Goal: Obtain resource: Obtain resource

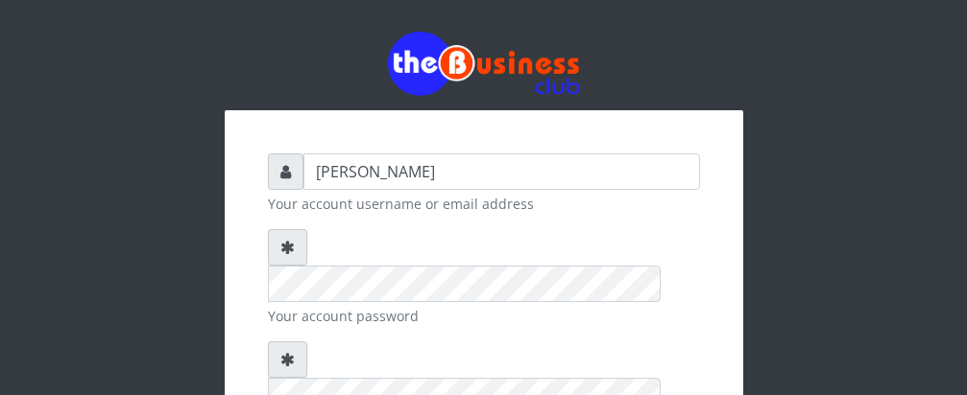
type input "Talentino"
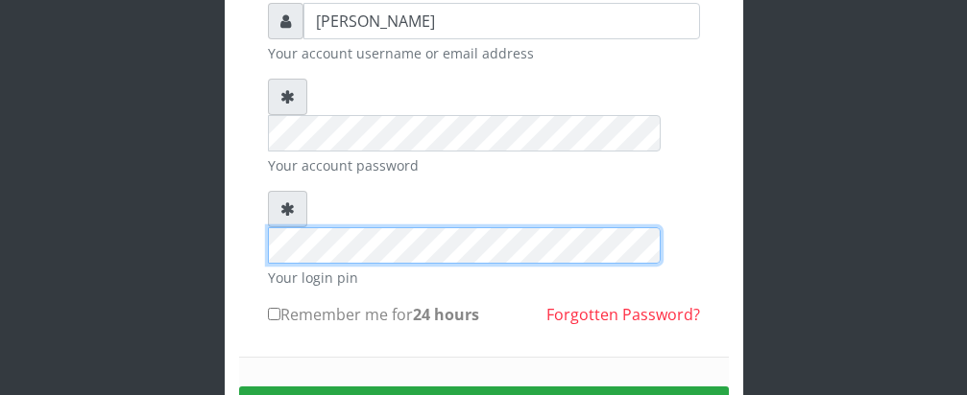
scroll to position [207, 0]
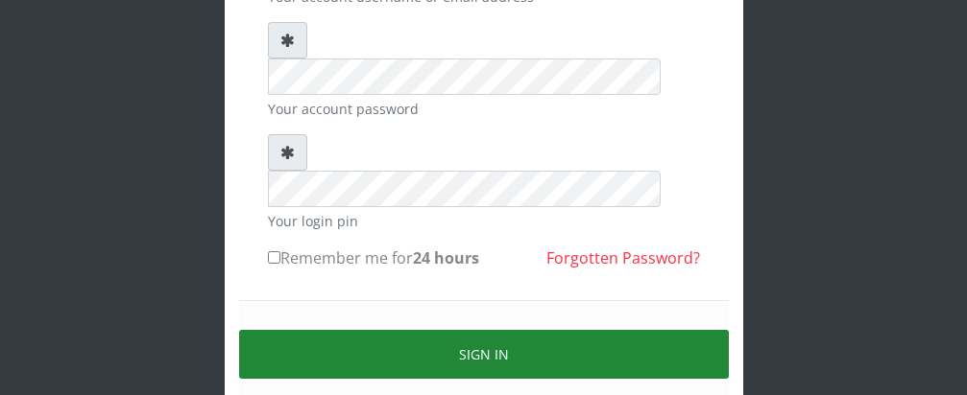
click at [486, 330] on button "Sign in" at bounding box center [484, 354] width 490 height 49
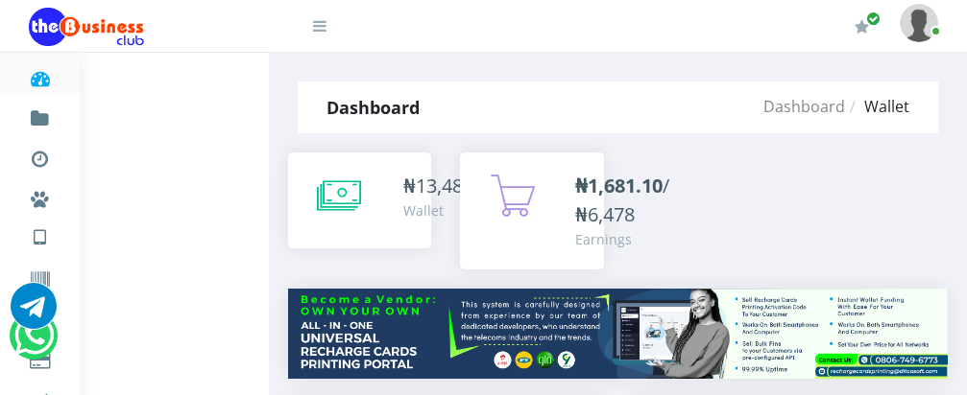
click at [596, 181] on b "₦1,681.10" at bounding box center [618, 186] width 87 height 26
click at [617, 183] on b "₦1,681.10" at bounding box center [618, 186] width 87 height 26
click at [669, 181] on span "₦1,681.10 /₦6,478" at bounding box center [622, 200] width 94 height 55
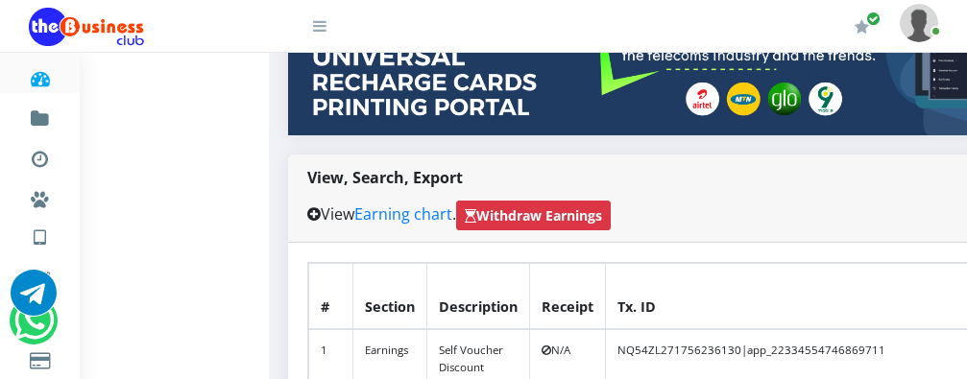
scroll to position [307, 0]
click at [539, 205] on strong "Withdraw Earnings" at bounding box center [533, 215] width 137 height 20
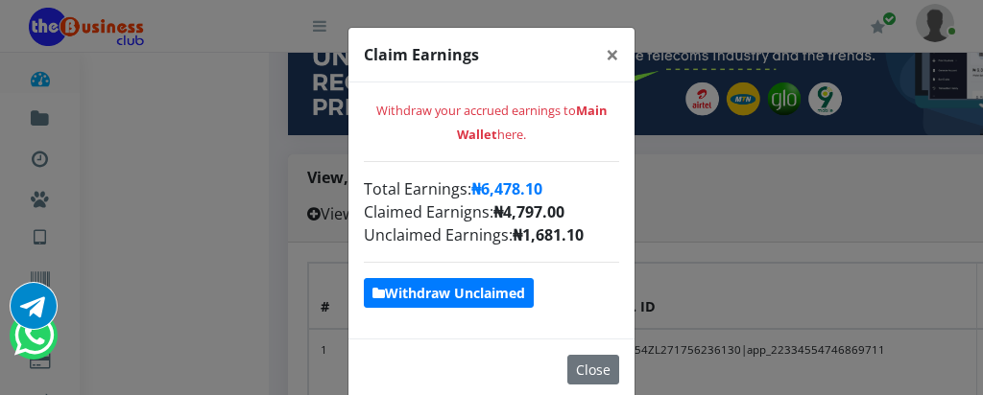
click at [500, 293] on strong "Withdraw Unclaimed" at bounding box center [448, 293] width 153 height 18
click at [487, 299] on strong "Withdraw Unclaimed" at bounding box center [448, 293] width 153 height 18
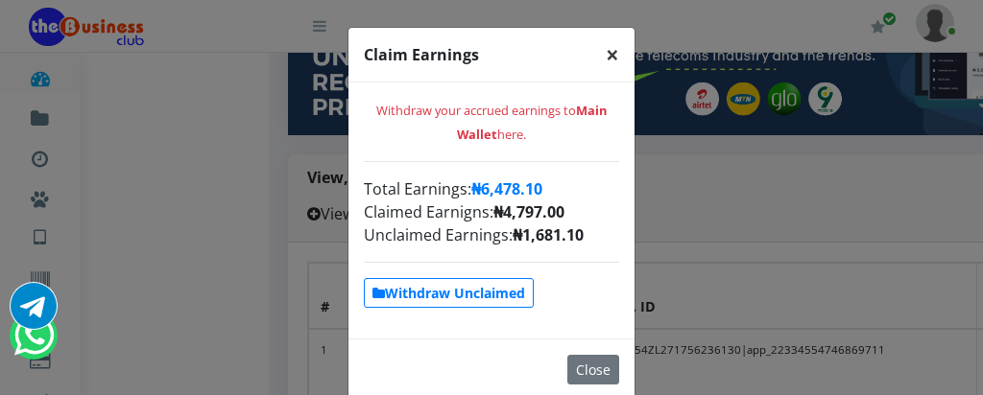
click at [254, 244] on div "Claim Earnings × Withdraw your accrued earnings to Main Wallet here. Total Earn…" at bounding box center [491, 197] width 983 height 395
click at [594, 61] on button "×" at bounding box center [612, 55] width 44 height 54
click at [606, 56] on span "×" at bounding box center [612, 54] width 13 height 32
click at [606, 54] on span "×" at bounding box center [612, 54] width 13 height 32
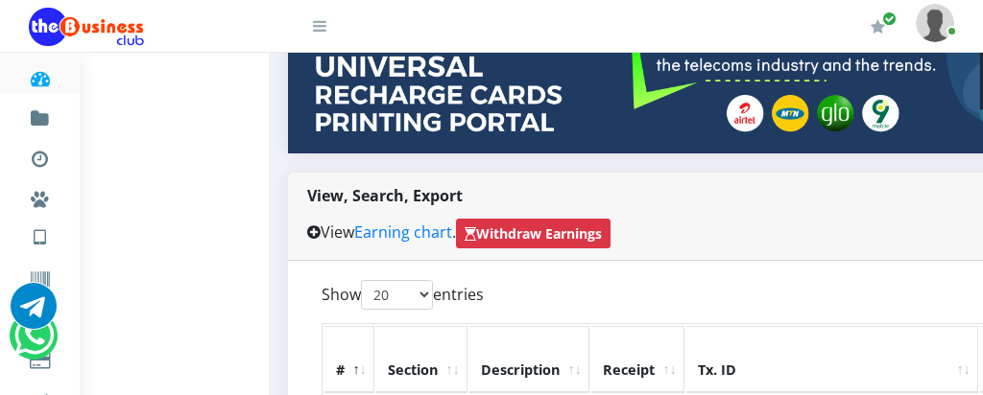
click at [49, 283] on icon at bounding box center [34, 306] width 46 height 46
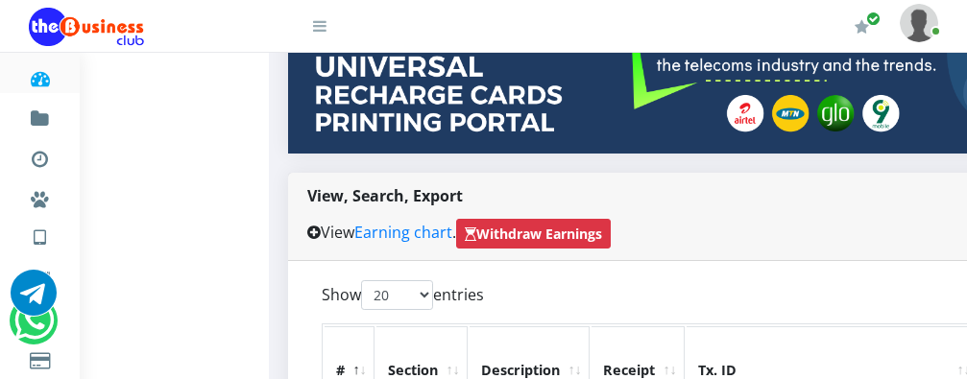
click at [60, 259] on li "Vouchers" at bounding box center [40, 274] width 80 height 40
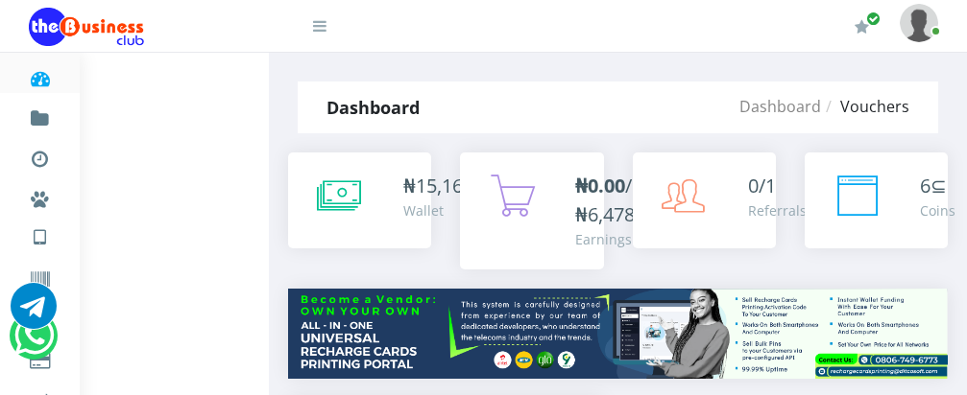
select select "500"
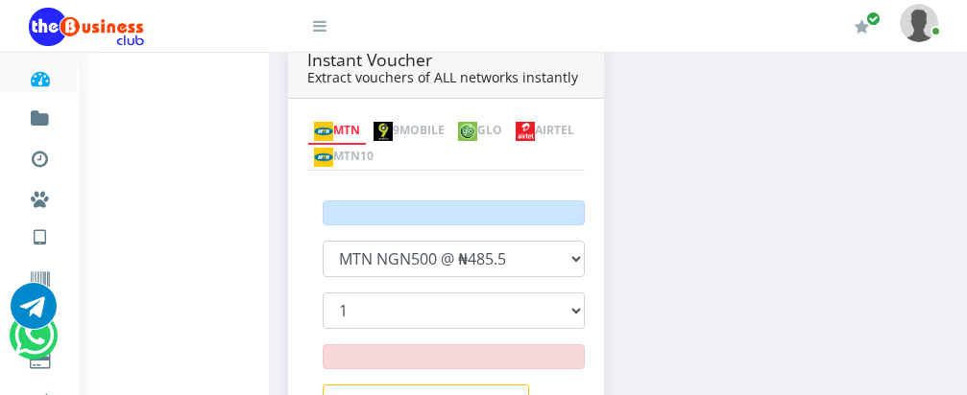
scroll to position [360, 0]
select select "3"
click at [323, 293] on select "1 2 3 4 5 6 7 8 9 10 15 20" at bounding box center [454, 311] width 262 height 36
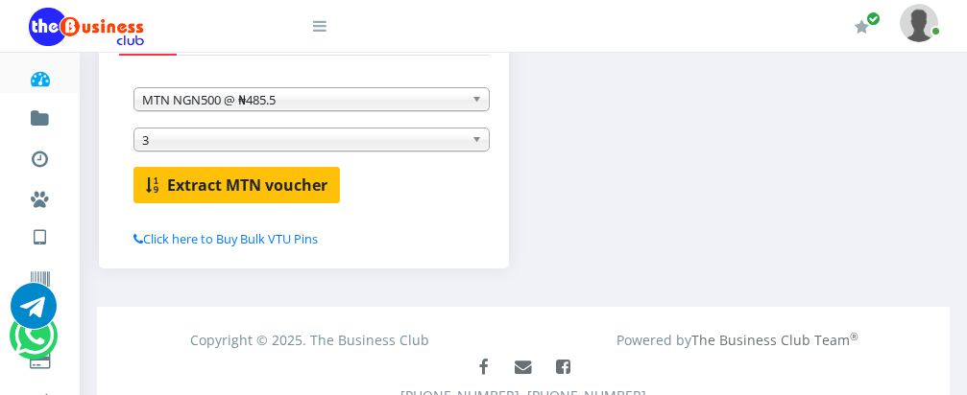
scroll to position [0, 0]
click at [234, 190] on b "Extract MTN voucher" at bounding box center [247, 185] width 160 height 21
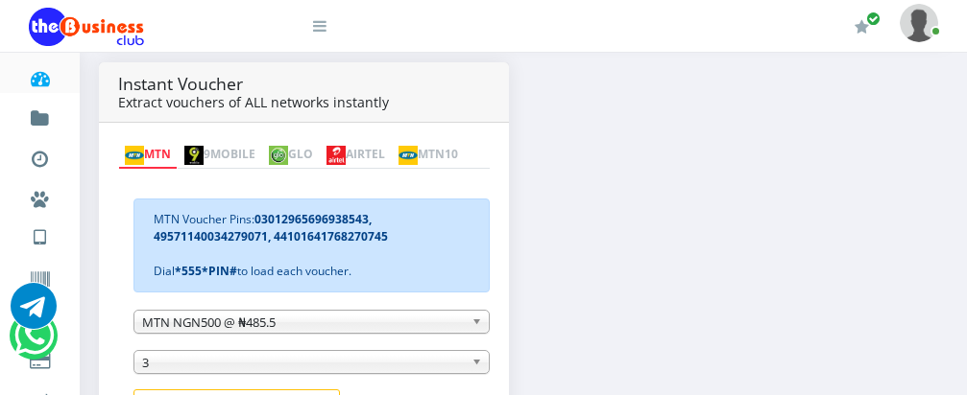
scroll to position [360, 0]
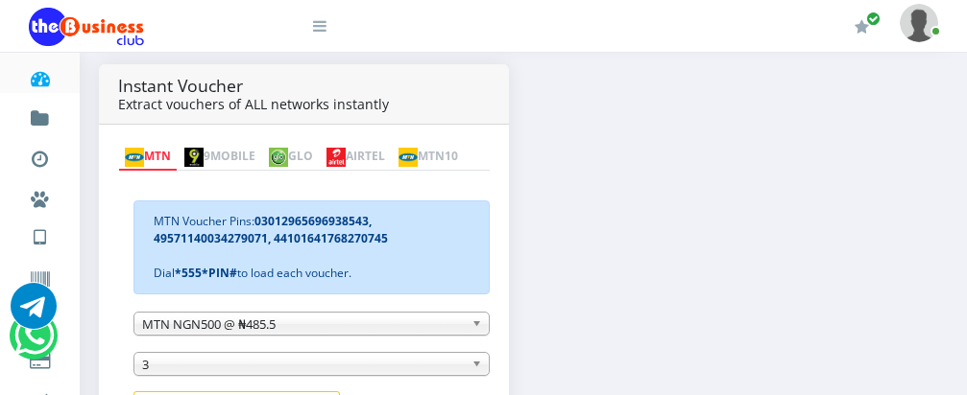
click at [389, 144] on link "AIRTEL" at bounding box center [356, 157] width 72 height 27
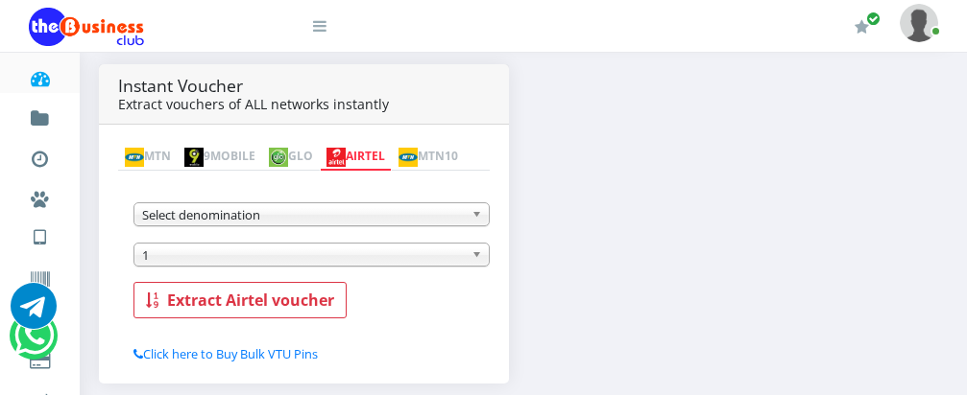
click at [452, 224] on span "Select denomination" at bounding box center [303, 214] width 322 height 23
click at [454, 217] on span "Select denomination" at bounding box center [303, 214] width 322 height 23
click at [449, 224] on span "Select denomination" at bounding box center [303, 214] width 322 height 23
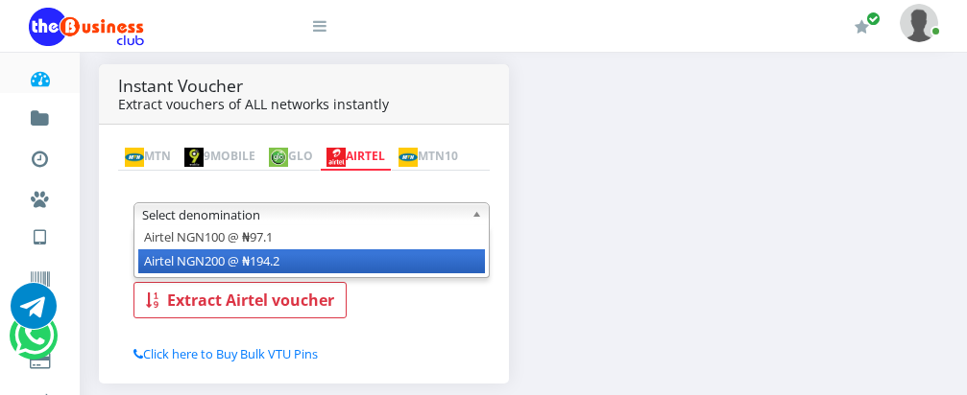
click at [437, 266] on li "Airtel NGN200 @ ₦194.2" at bounding box center [311, 262] width 347 height 24
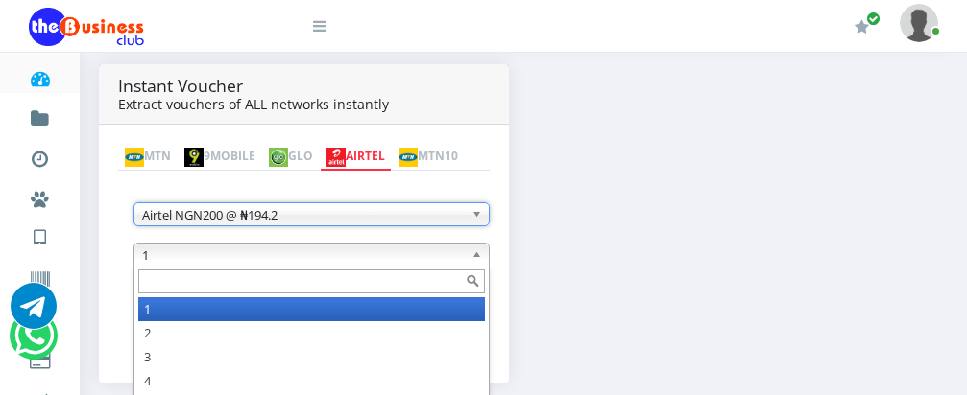
click at [475, 254] on b at bounding box center [479, 255] width 17 height 22
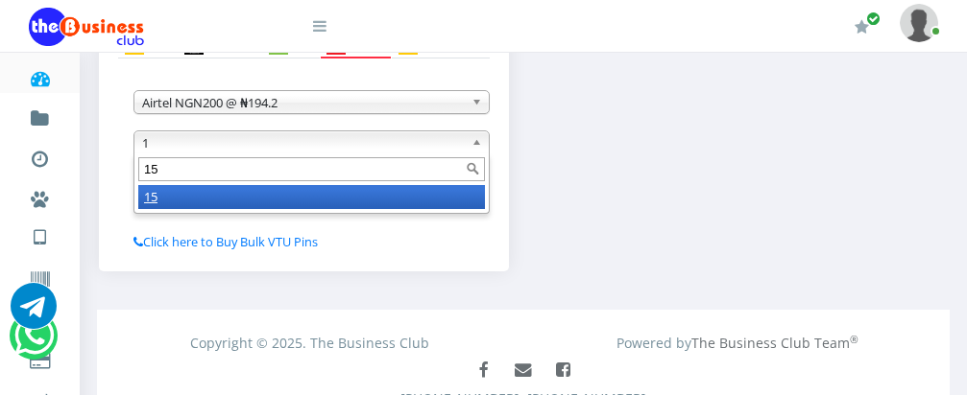
scroll to position [514, 0]
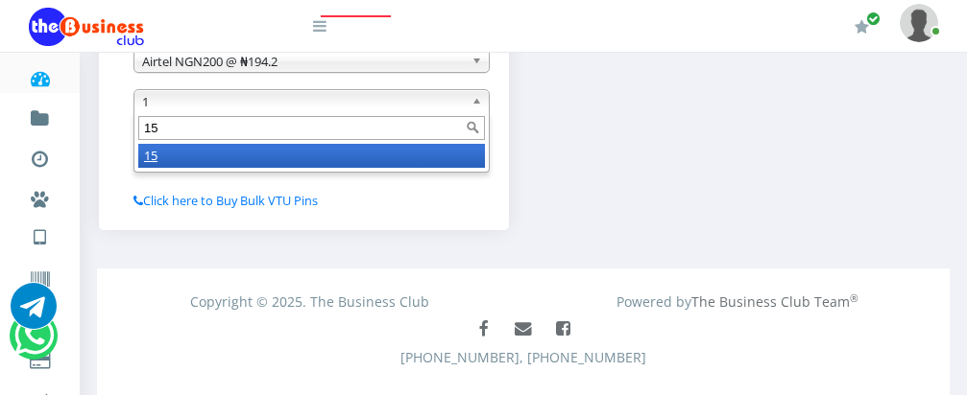
type input "15"
click at [339, 165] on li "15" at bounding box center [311, 156] width 347 height 24
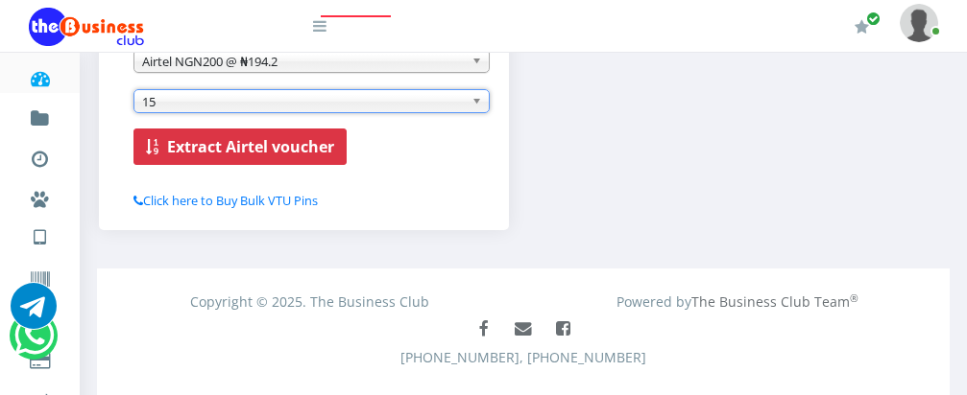
click at [281, 147] on b "Extract Airtel voucher" at bounding box center [250, 146] width 167 height 21
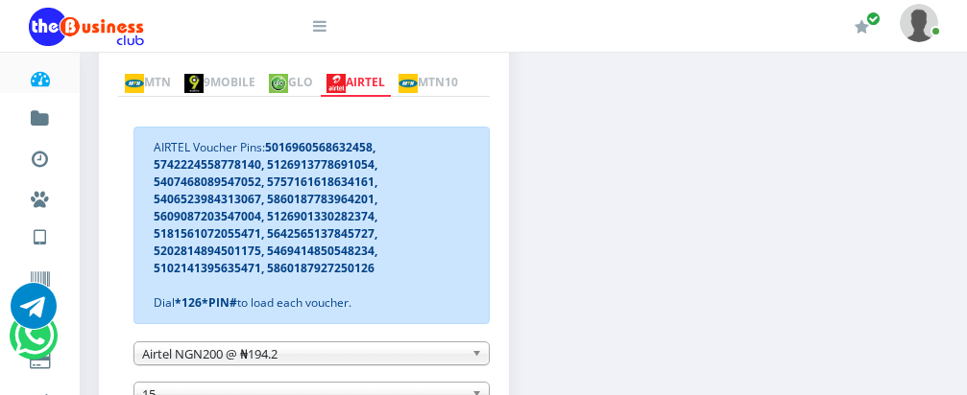
scroll to position [552, 0]
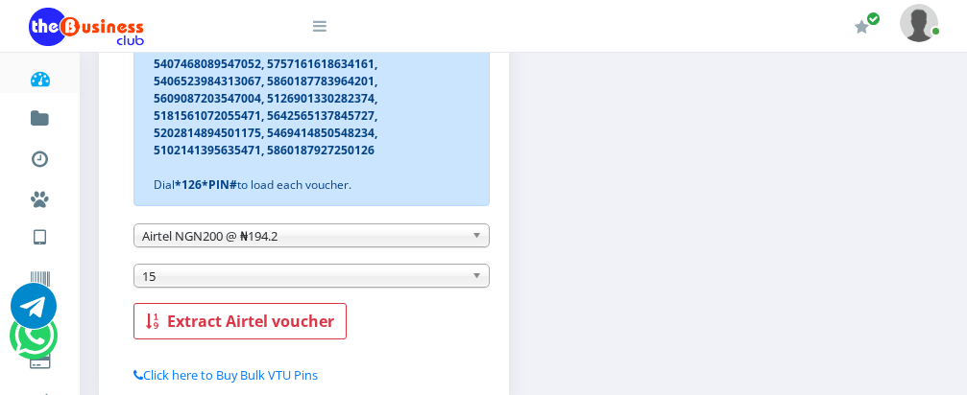
click at [475, 237] on b at bounding box center [479, 236] width 17 height 22
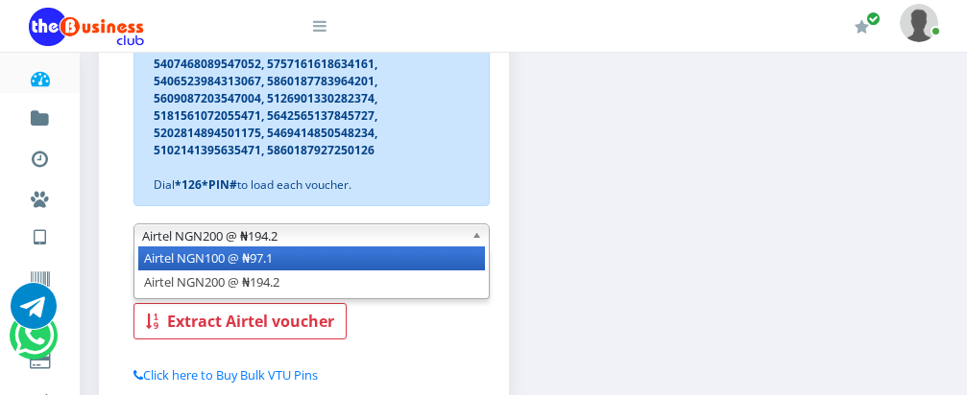
click at [460, 261] on li "Airtel NGN100 @ ₦97.1" at bounding box center [311, 259] width 347 height 24
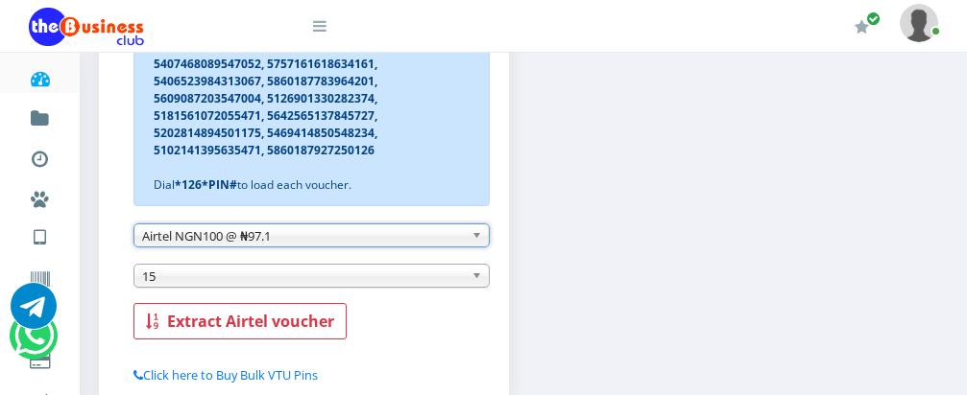
click at [299, 282] on span "15" at bounding box center [303, 276] width 322 height 23
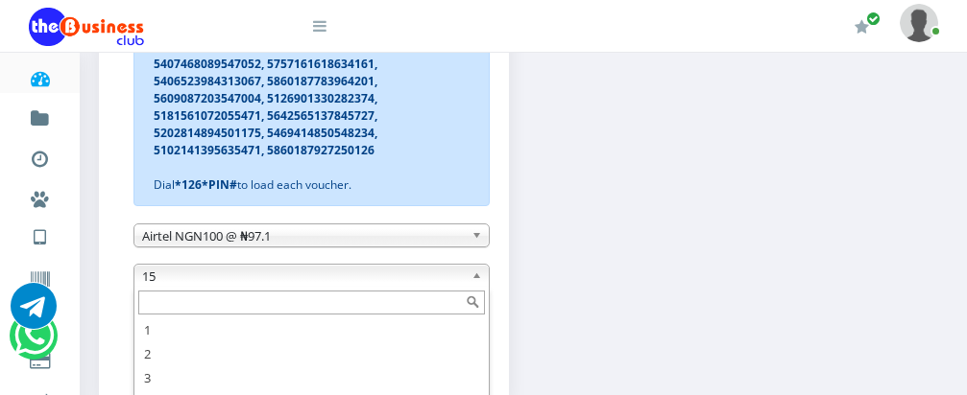
scroll to position [34, 0]
click at [297, 305] on input "text" at bounding box center [311, 303] width 347 height 24
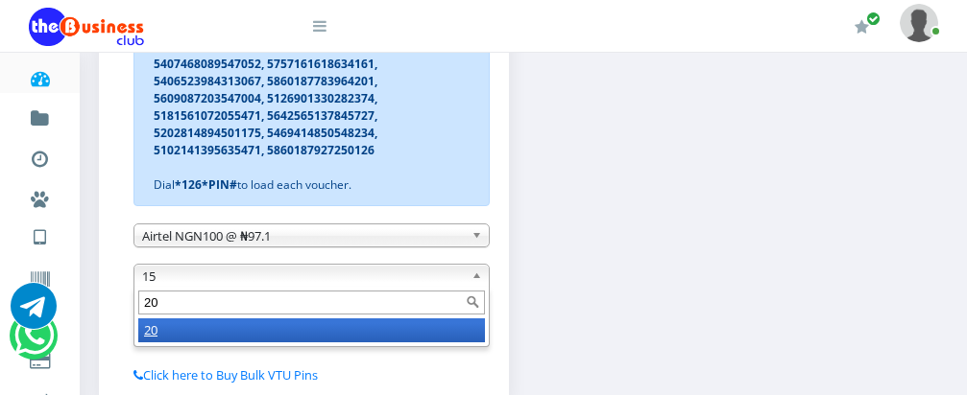
type input "20"
click at [292, 341] on li "20" at bounding box center [311, 331] width 347 height 24
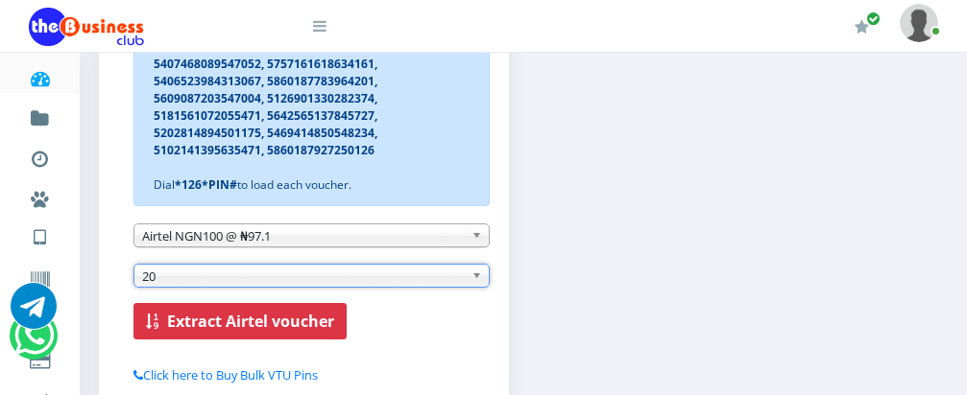
click at [283, 320] on b "Extract Airtel voucher" at bounding box center [250, 321] width 167 height 21
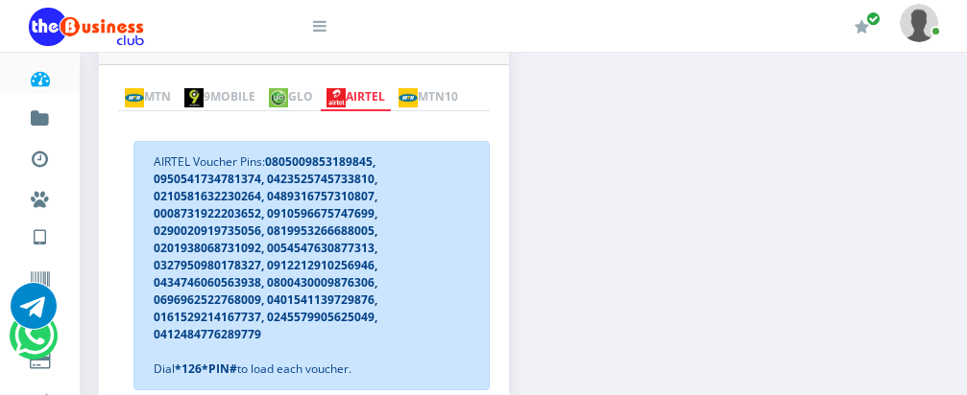
scroll to position [363, 0]
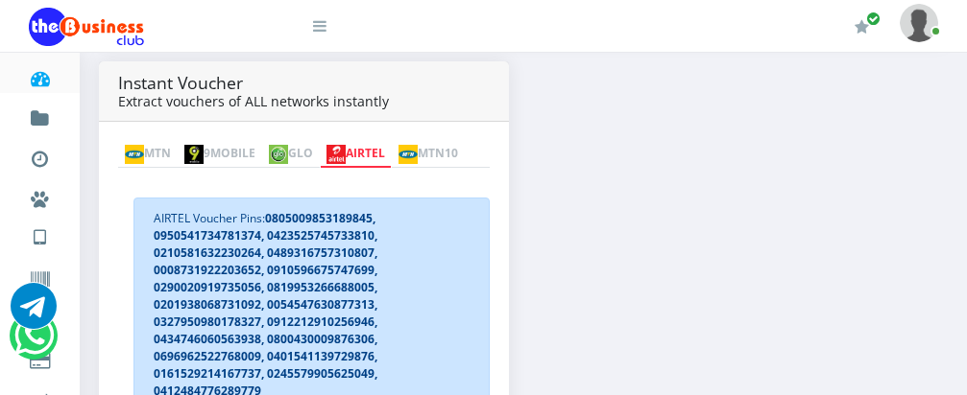
click at [359, 176] on div "Instant Voucher Extract vouchers of ALL networks instantly MTN 9MOBILE GLO AIRT…" at bounding box center [522, 362] width 877 height 603
click at [154, 141] on link "MTN" at bounding box center [148, 154] width 60 height 27
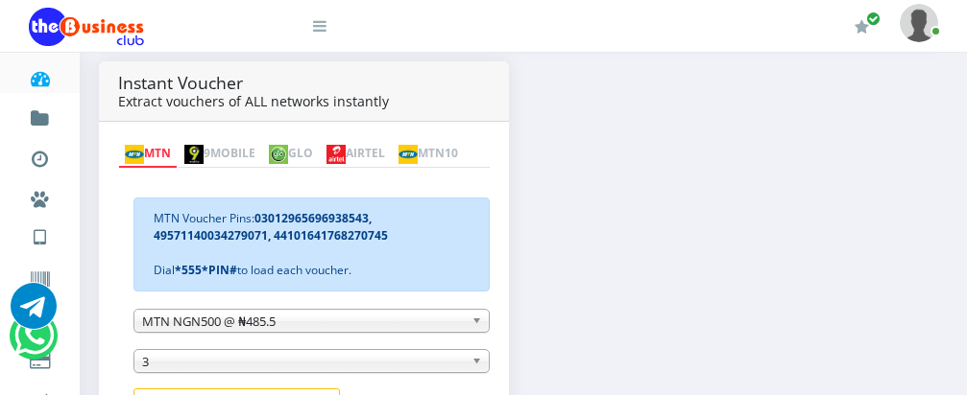
scroll to position [401, 0]
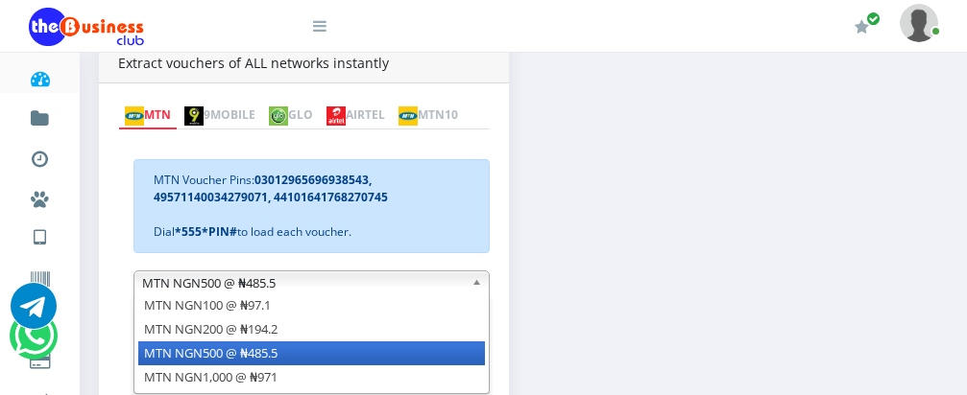
click at [478, 285] on b at bounding box center [479, 283] width 17 height 22
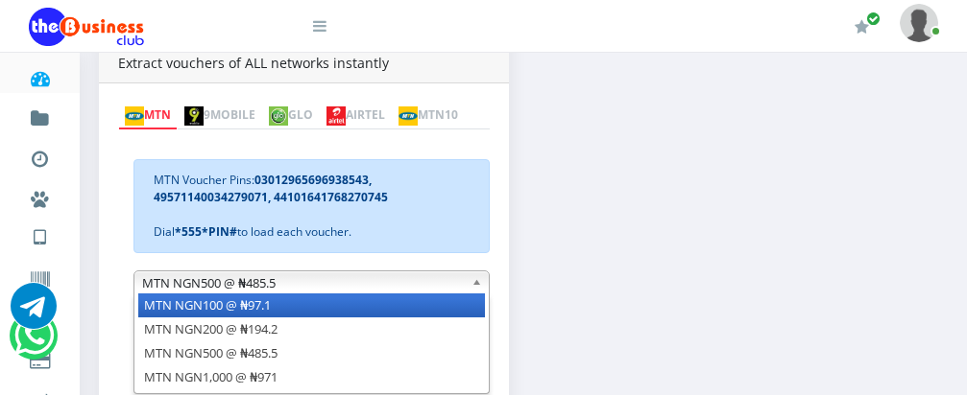
click at [459, 307] on li "MTN NGN100 @ ₦97.1" at bounding box center [311, 306] width 347 height 24
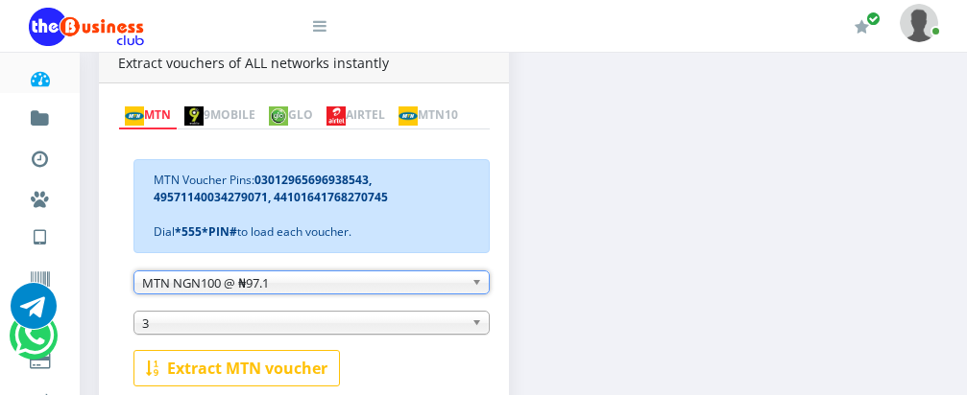
click at [394, 326] on span "3" at bounding box center [303, 323] width 322 height 23
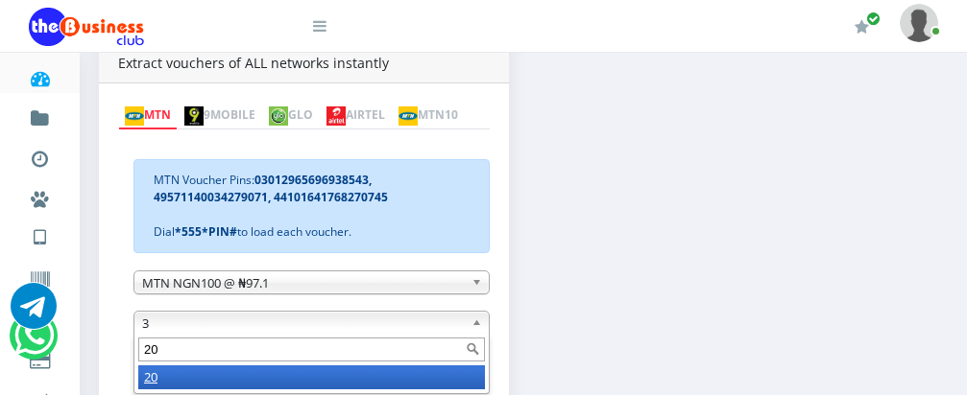
type input "20"
click at [364, 376] on li "20" at bounding box center [311, 378] width 347 height 24
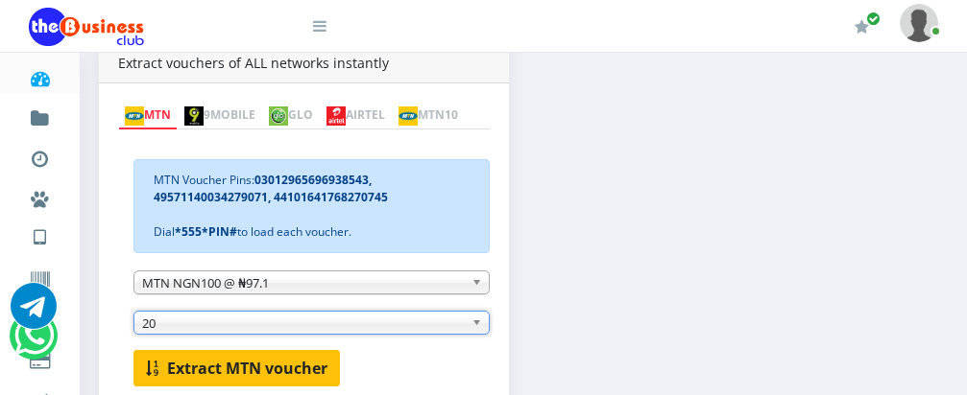
click at [278, 368] on b "Extract MTN voucher" at bounding box center [247, 368] width 160 height 21
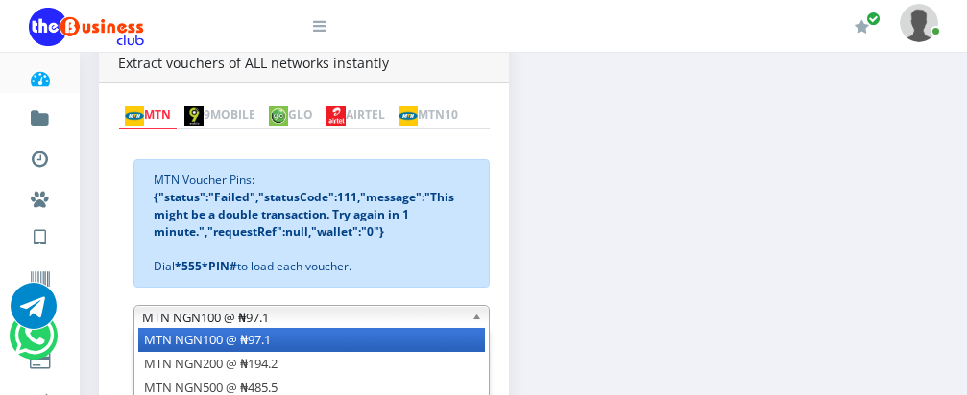
click at [472, 317] on b at bounding box center [479, 317] width 17 height 22
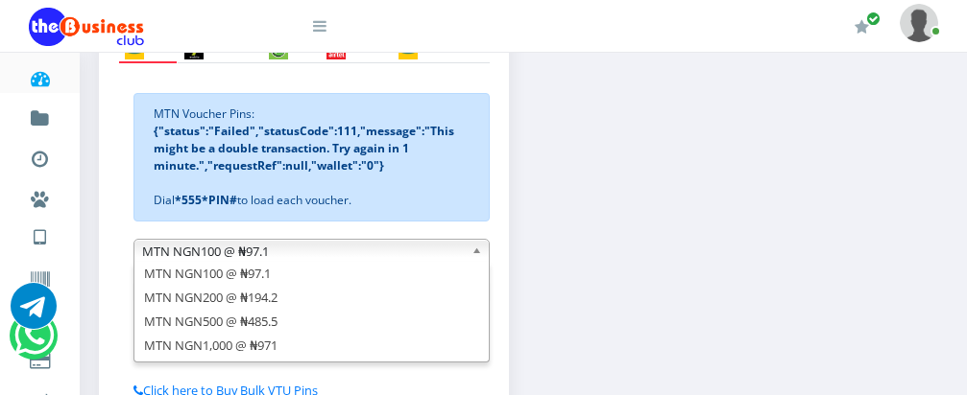
scroll to position [483, 0]
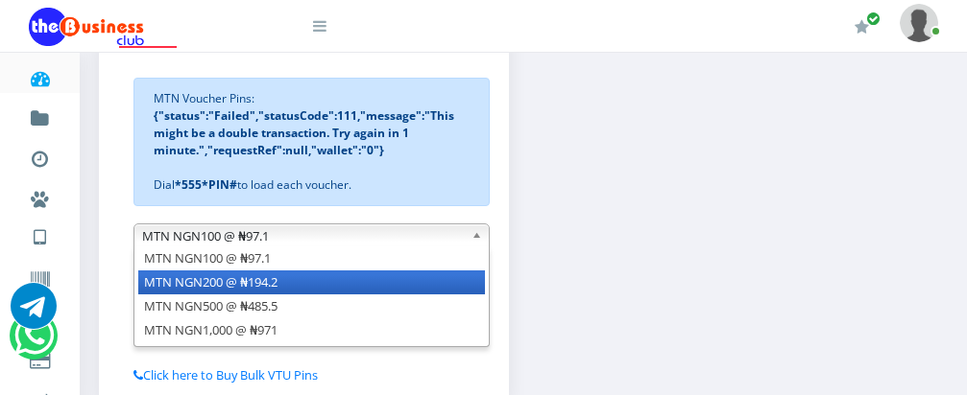
click at [315, 278] on li "MTN NGN200 @ ₦194.2" at bounding box center [311, 283] width 347 height 24
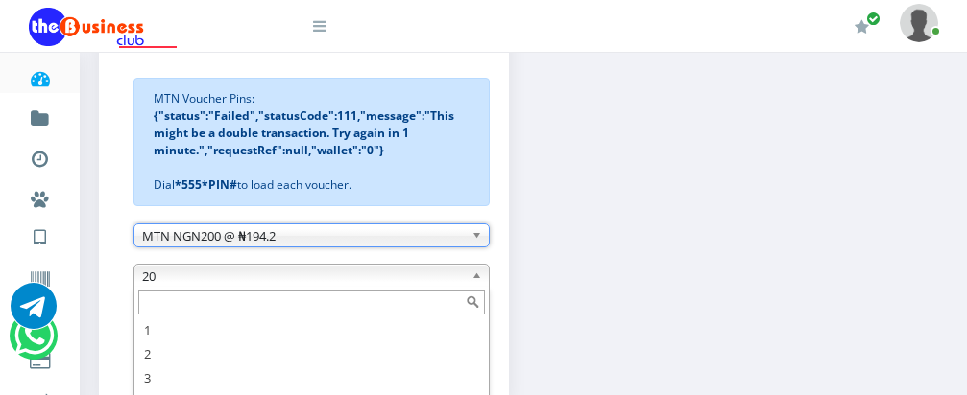
click at [315, 281] on span "20" at bounding box center [303, 276] width 322 height 23
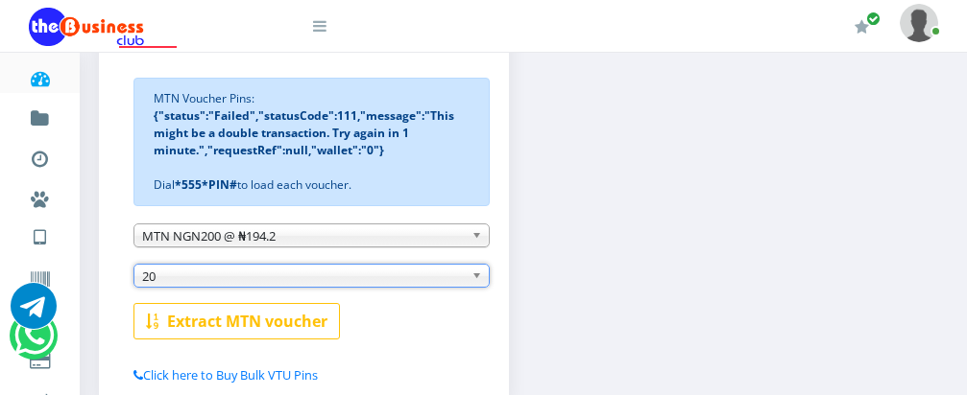
scroll to position [58, 0]
click at [304, 284] on span "20" at bounding box center [303, 276] width 322 height 23
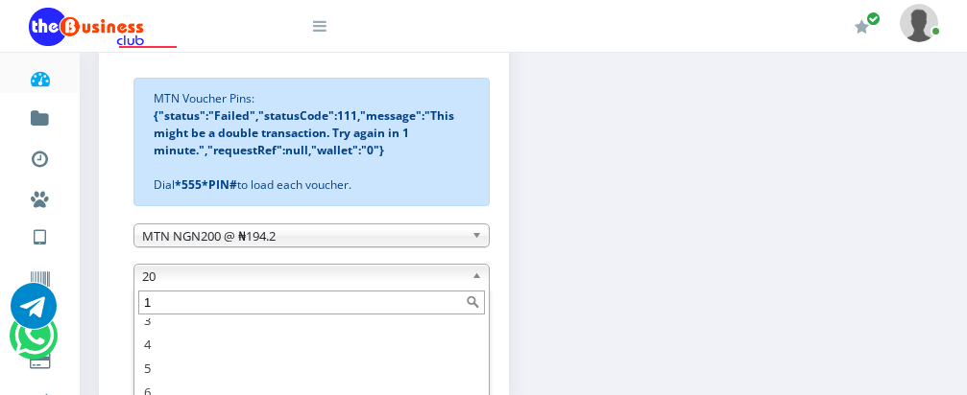
scroll to position [0, 0]
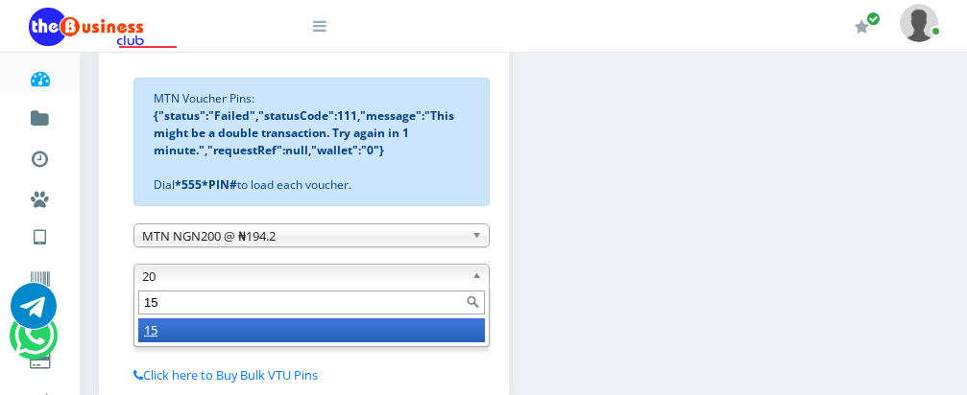
type input "15"
click at [290, 328] on li "15" at bounding box center [311, 331] width 347 height 24
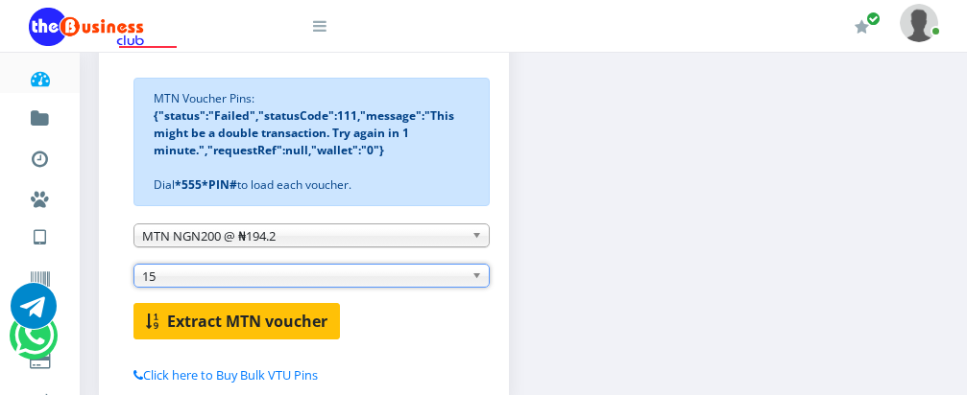
click at [290, 329] on b "Extract MTN voucher" at bounding box center [247, 321] width 160 height 21
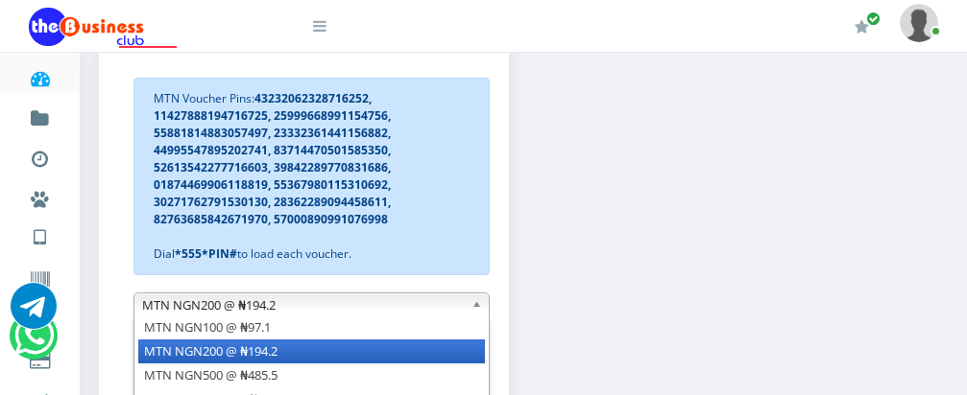
click at [474, 306] on b at bounding box center [479, 305] width 17 height 22
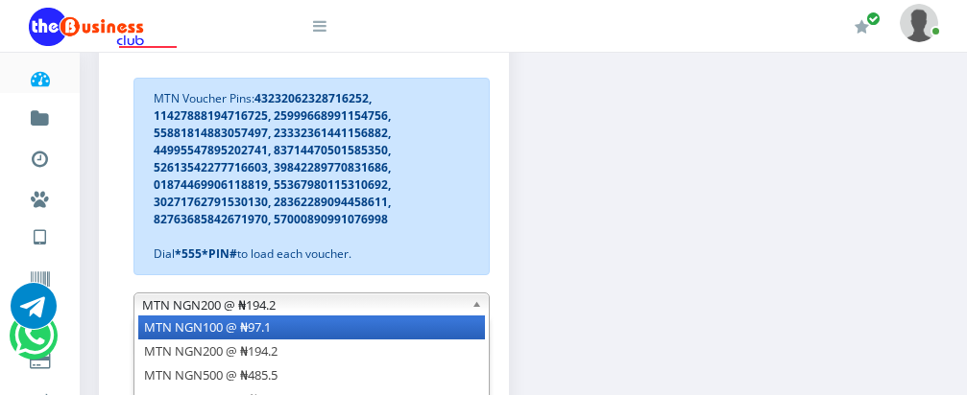
click at [402, 333] on li "MTN NGN100 @ ₦97.1" at bounding box center [311, 328] width 347 height 24
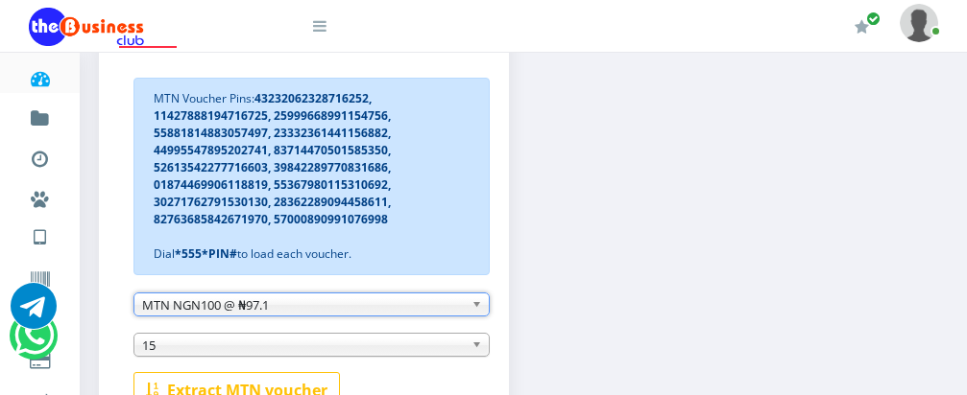
click at [380, 345] on span "15" at bounding box center [303, 345] width 322 height 23
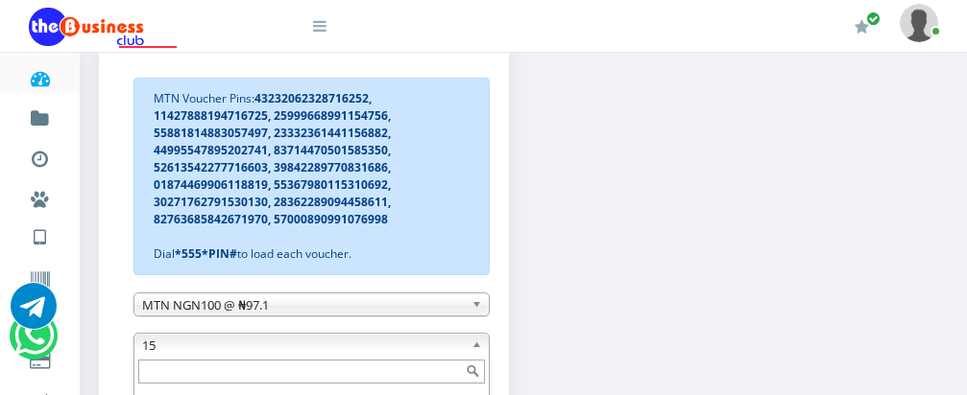
scroll to position [34, 0]
click at [380, 345] on span "15" at bounding box center [303, 345] width 322 height 23
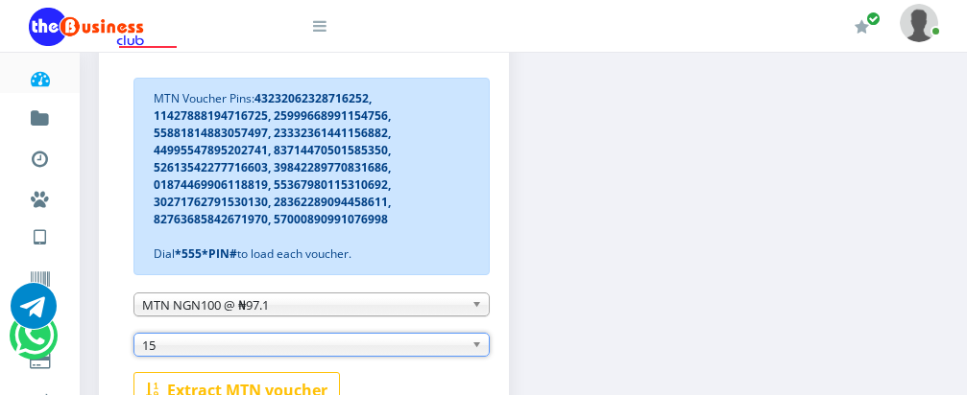
click at [380, 345] on span "15" at bounding box center [303, 345] width 322 height 23
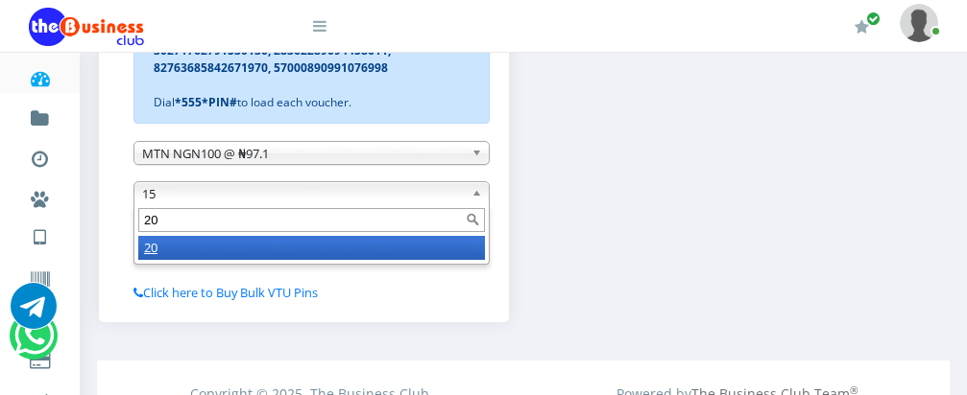
scroll to position [675, 0]
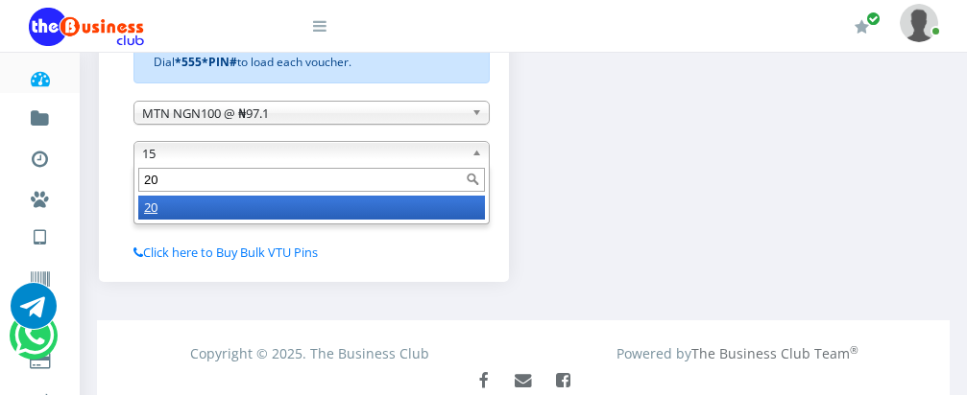
type input "20"
click at [408, 206] on li "20" at bounding box center [311, 208] width 347 height 24
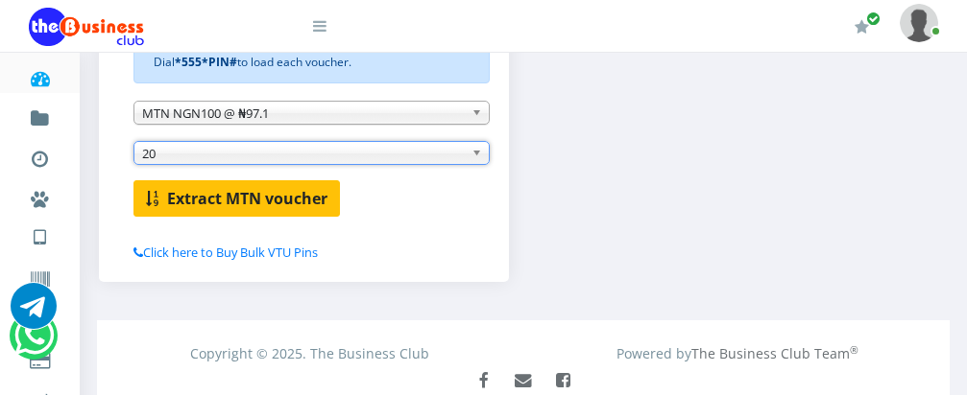
click at [289, 203] on b "Extract MTN voucher" at bounding box center [247, 198] width 160 height 21
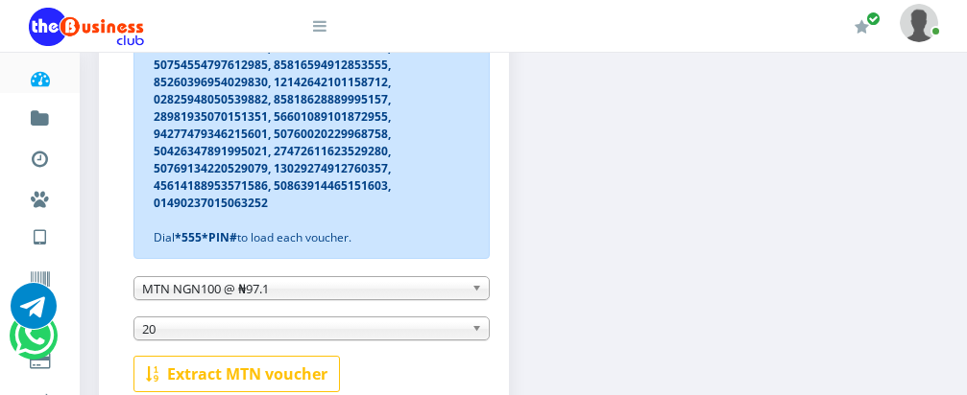
scroll to position [513, 0]
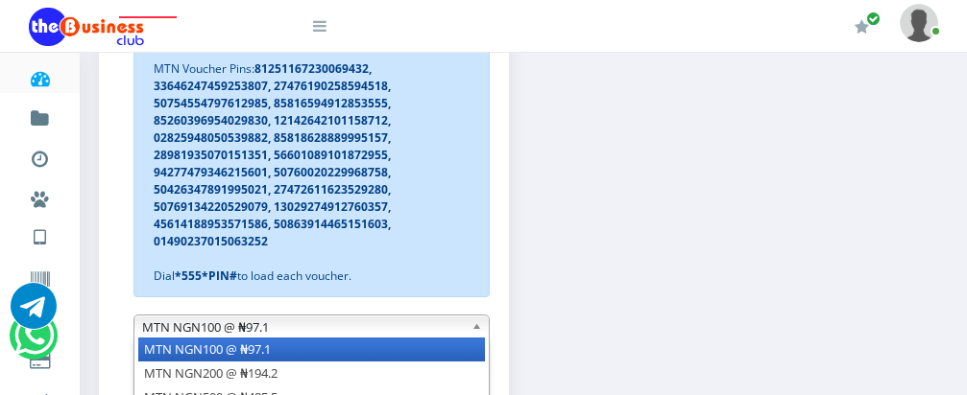
click at [475, 332] on b at bounding box center [479, 327] width 17 height 22
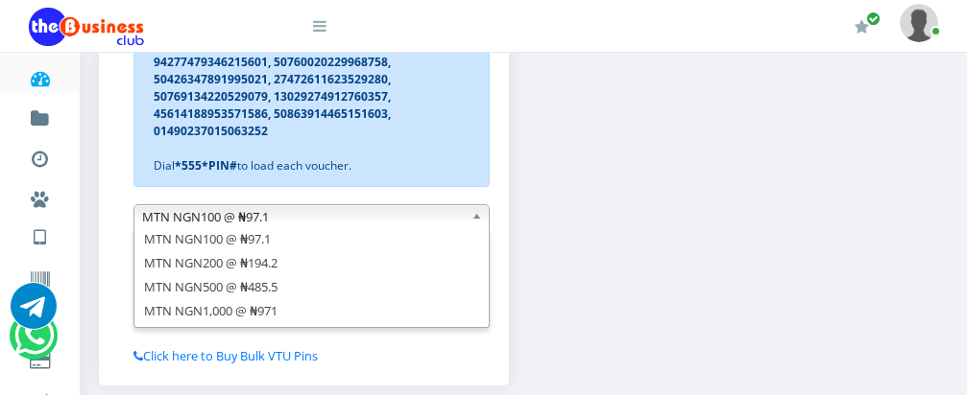
scroll to position [705, 0]
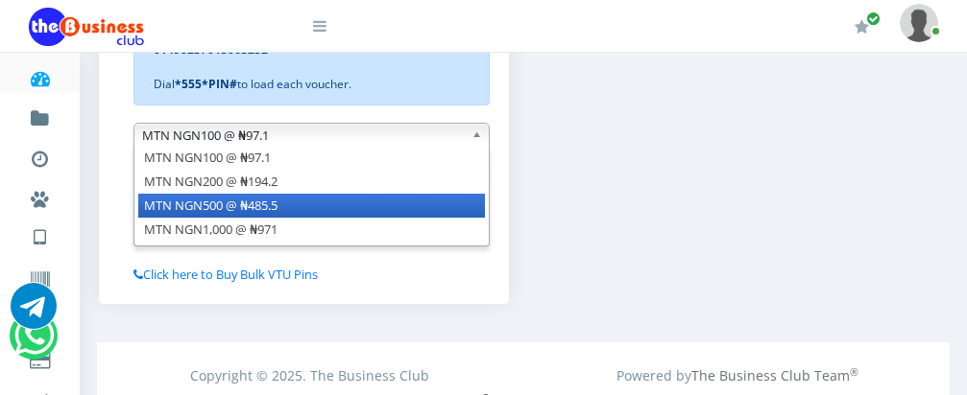
click at [324, 211] on li "MTN NGN500 @ ₦485.5" at bounding box center [311, 206] width 347 height 24
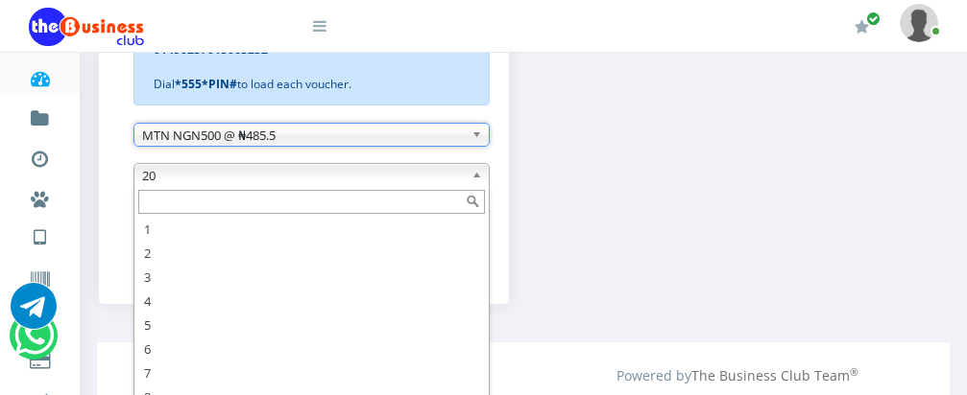
click at [369, 172] on span "20" at bounding box center [303, 175] width 322 height 23
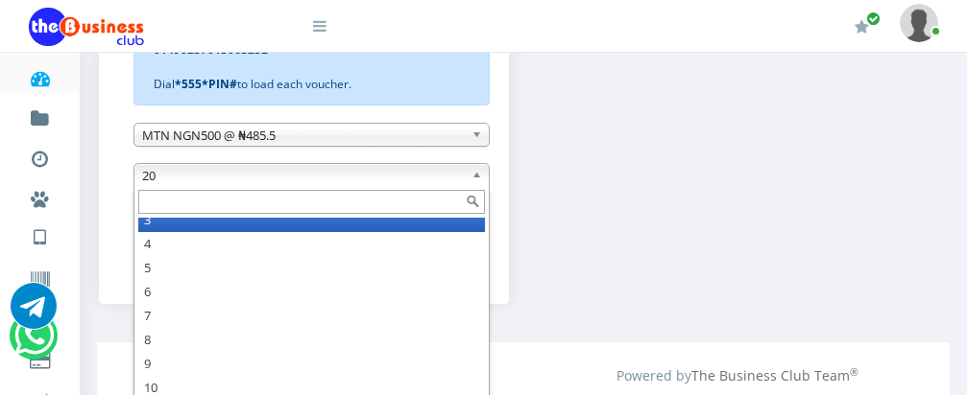
scroll to position [48, 0]
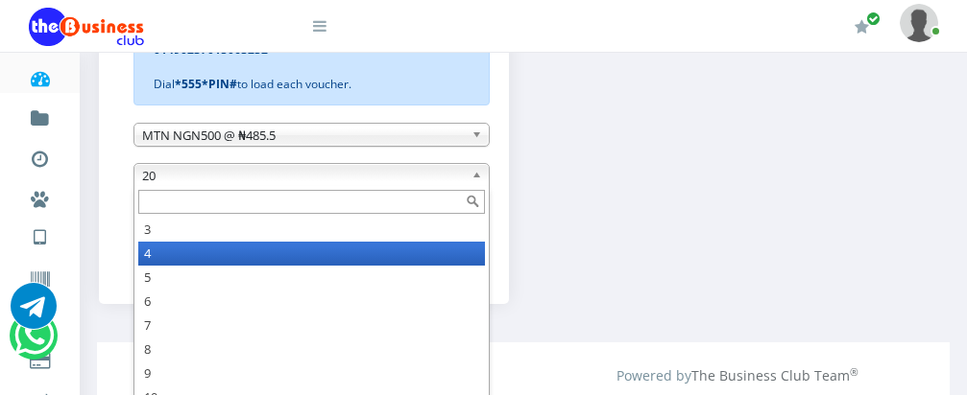
click at [279, 255] on li "4" at bounding box center [311, 254] width 347 height 24
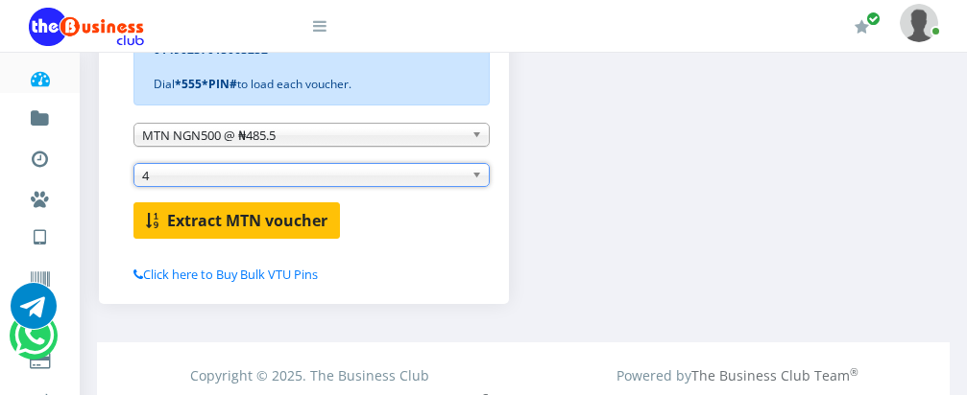
click at [277, 231] on b "Extract MTN voucher" at bounding box center [247, 220] width 160 height 21
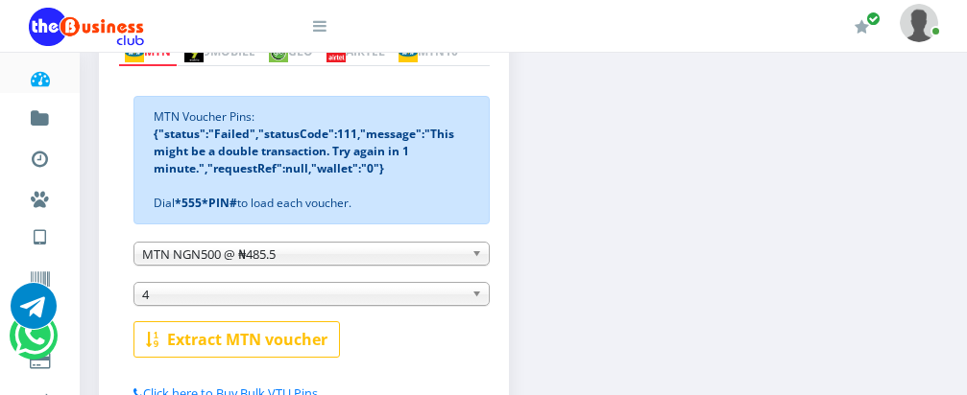
scroll to position [545, 0]
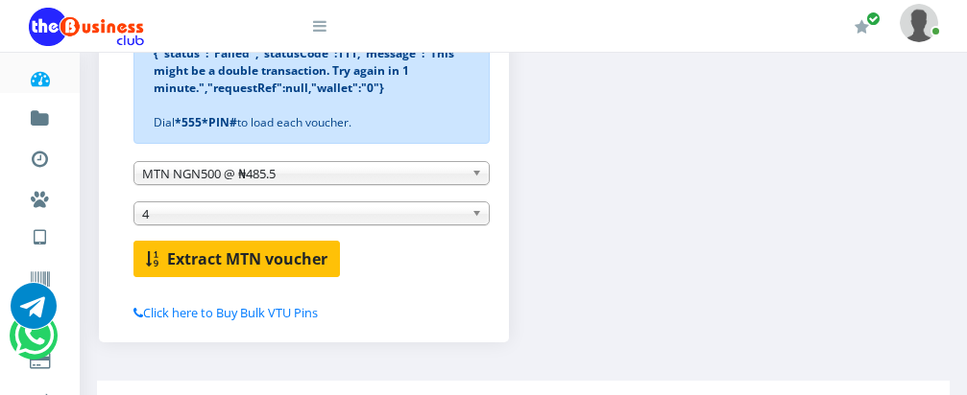
click at [234, 253] on b "Extract MTN voucher" at bounding box center [247, 259] width 160 height 21
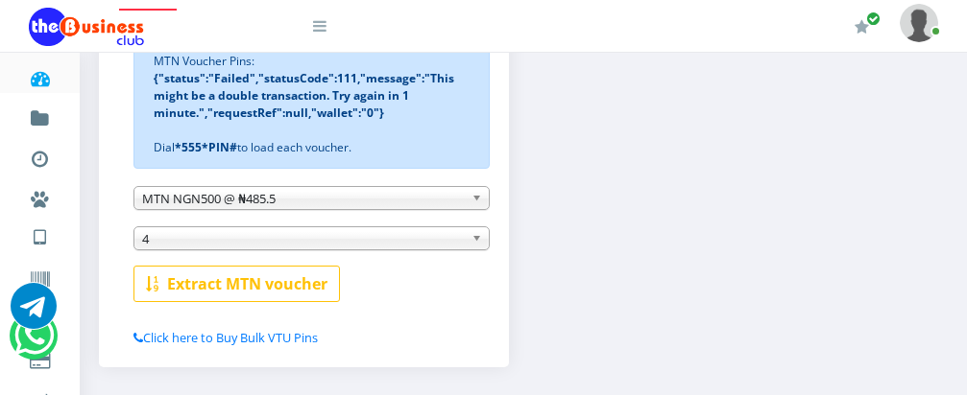
scroll to position [507, 0]
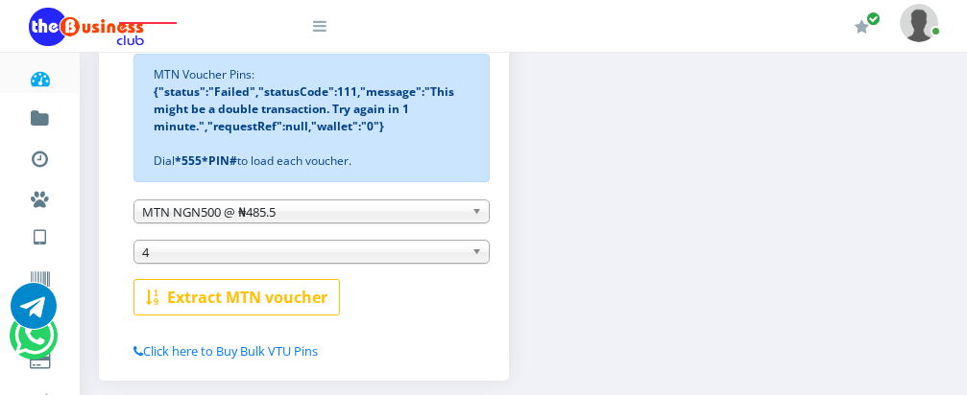
click at [697, 286] on div "Instant Voucher Extract vouchers of ALL networks instantly MTN 9MOBILE GLO AIRT…" at bounding box center [522, 158] width 877 height 482
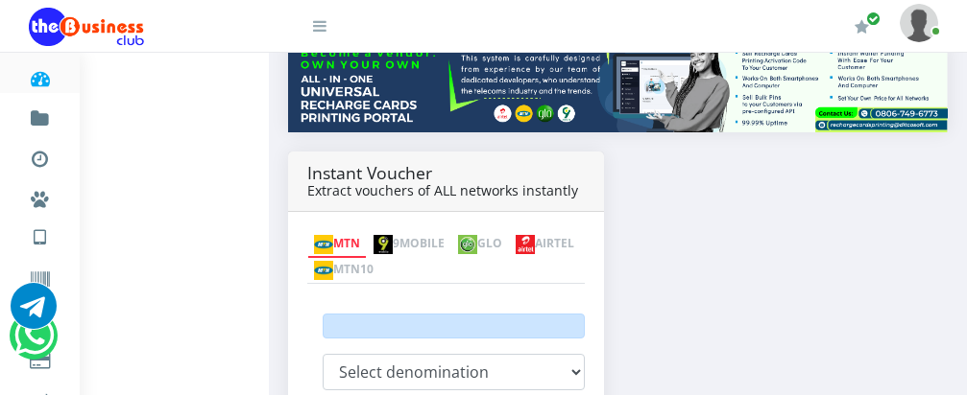
scroll to position [252, 0]
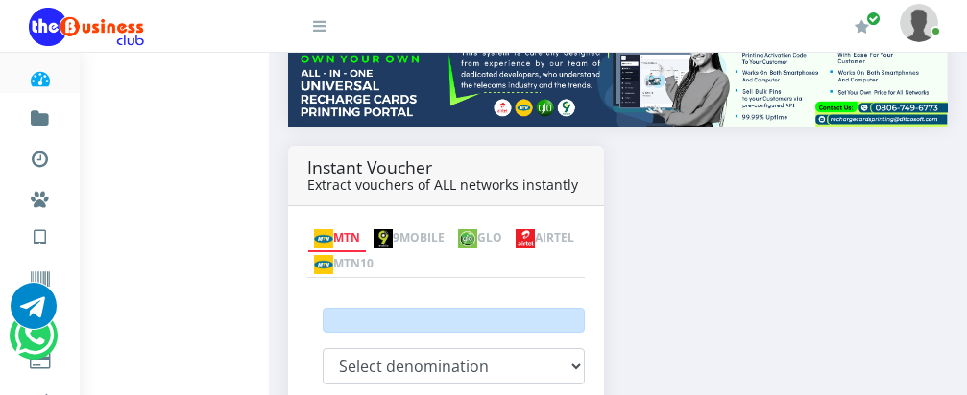
click at [509, 237] on link "AIRTEL" at bounding box center [545, 239] width 72 height 27
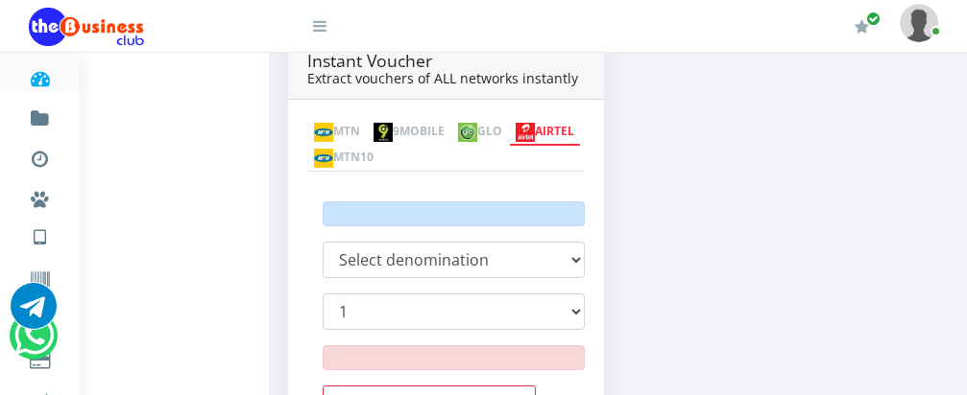
scroll to position [406, 0]
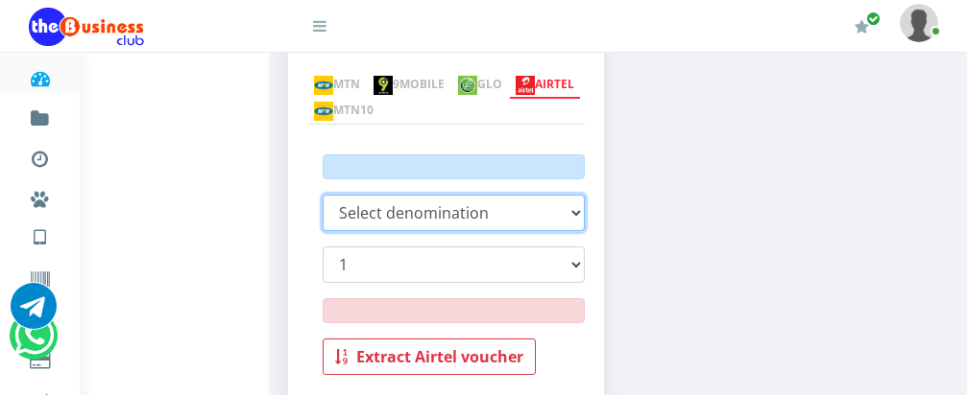
click at [579, 195] on select "Airtel NGN100 @ ₦97.1 Airtel NGN200 @ ₦194.2" at bounding box center [454, 213] width 262 height 36
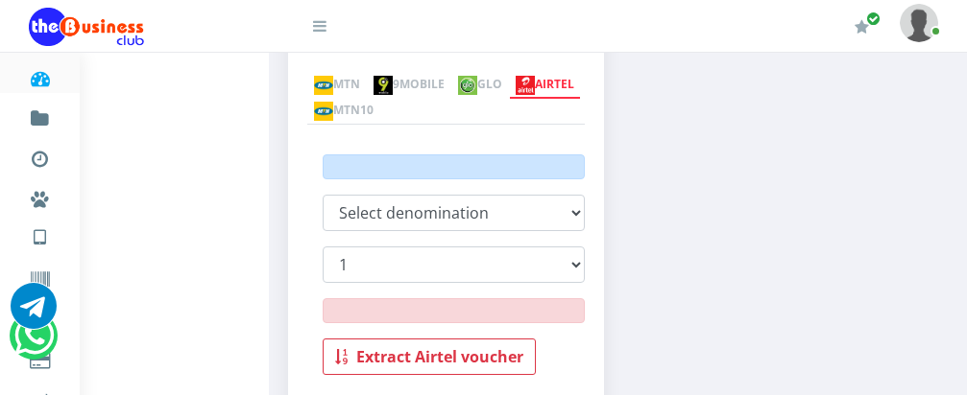
click at [190, 245] on div "Dashboard Fund wallet [ 3,664.35 ] Transactions Miscellaneous Payments AIRTIME …" at bounding box center [483, 144] width 967 height 995
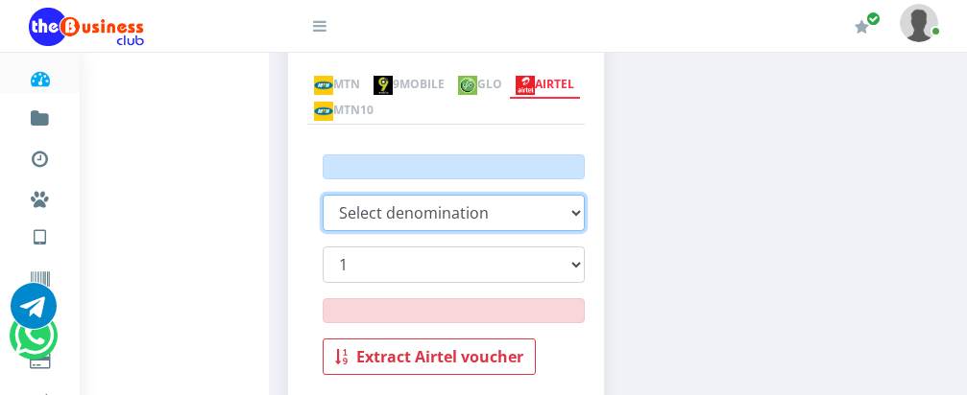
click at [575, 195] on select "Airtel NGN100 @ ₦97.1 Airtel NGN200 @ ₦194.2" at bounding box center [454, 213] width 262 height 36
